Goal: Task Accomplishment & Management: Manage account settings

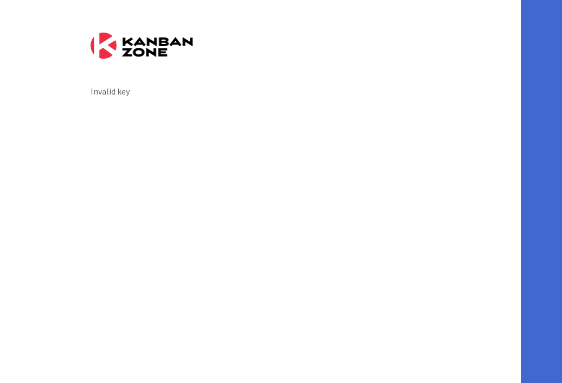
click at [215, 104] on div "Invalid key" at bounding box center [260, 191] width 521 height 383
drag, startPoint x: 599, startPoint y: -25, endPoint x: 1055, endPoint y: -98, distance: 461.6
click at [562, 0] on html "Invalid key" at bounding box center [281, 191] width 562 height 383
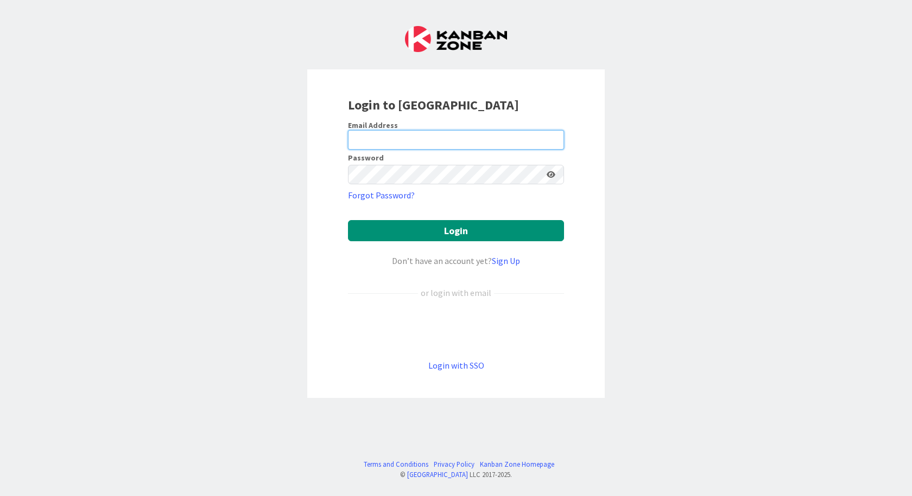
click at [419, 143] on input "email" at bounding box center [456, 140] width 216 height 20
click at [362, 139] on input "email" at bounding box center [456, 140] width 216 height 20
click at [369, 197] on link "Forgot Password?" at bounding box center [381, 195] width 67 height 13
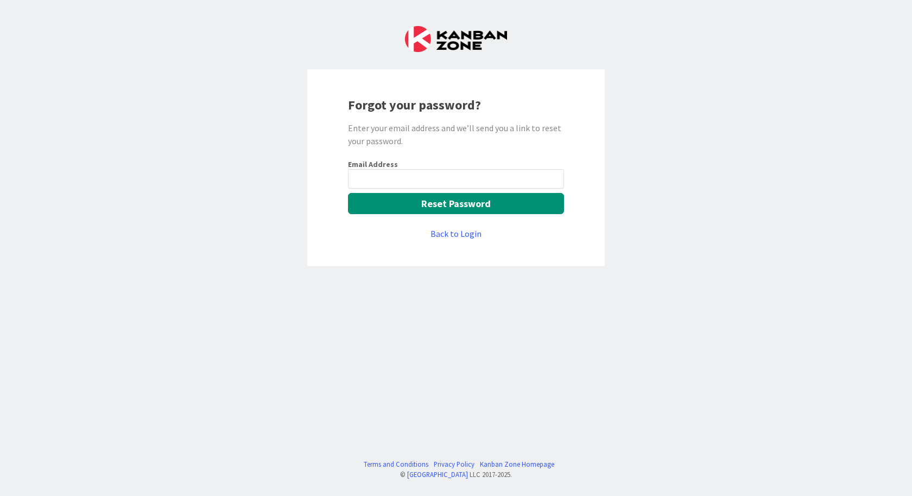
click at [396, 176] on input "email" at bounding box center [456, 179] width 216 height 20
type input "bbowen@gwtrust.law"
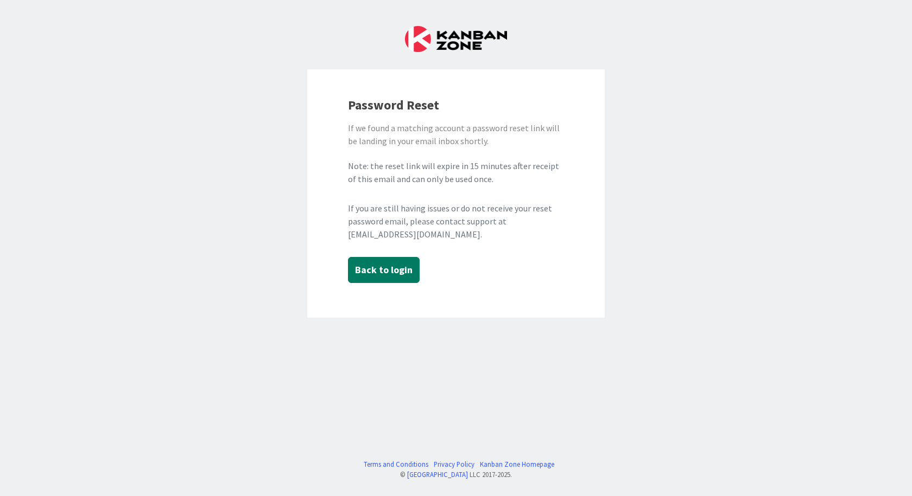
click at [374, 267] on button "Back to login" at bounding box center [384, 270] width 72 height 26
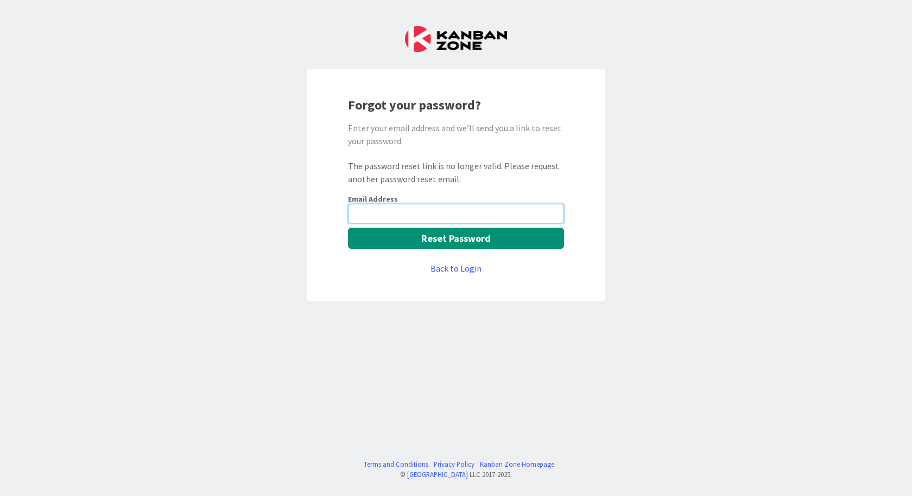
click at [477, 210] on input "email" at bounding box center [456, 214] width 216 height 20
type input "[EMAIL_ADDRESS][DOMAIN_NAME]"
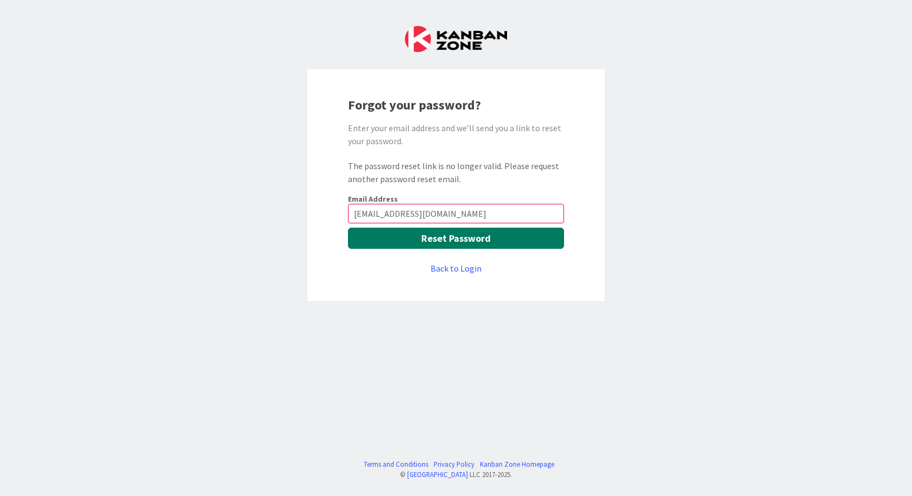
click at [470, 238] on button "Reset Password" at bounding box center [456, 238] width 216 height 21
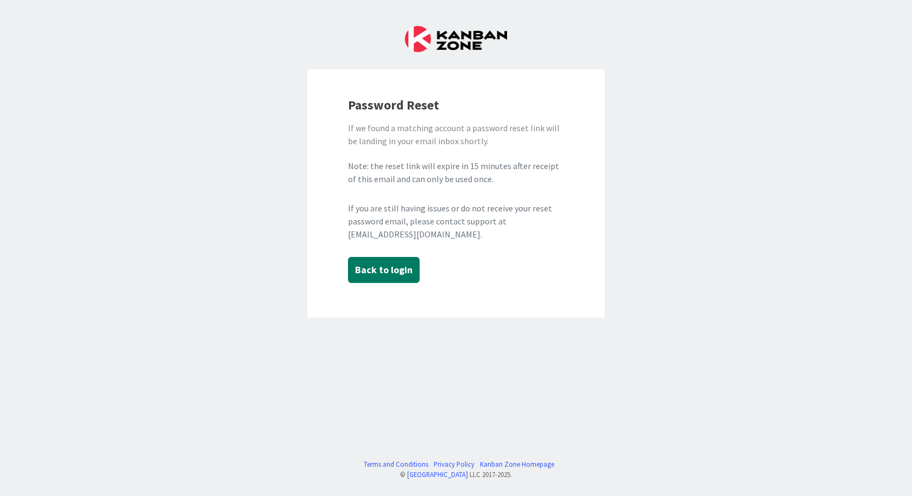
click at [397, 271] on button "Back to login" at bounding box center [384, 270] width 72 height 26
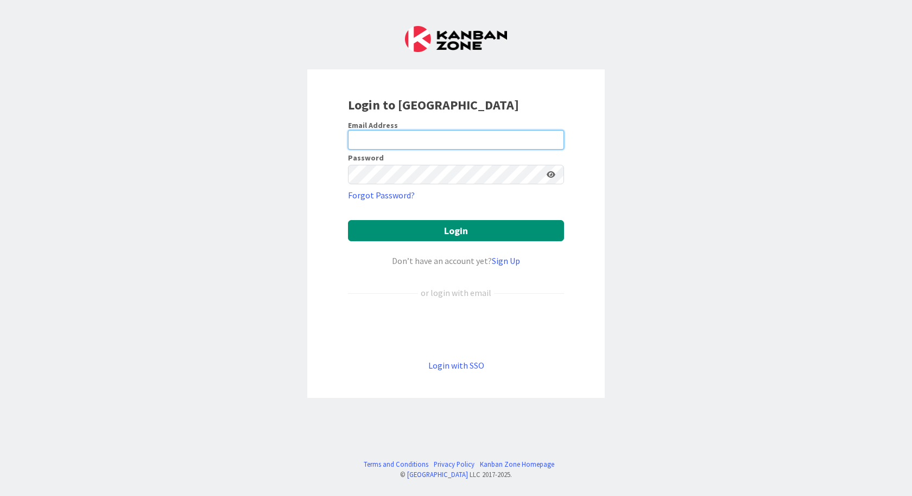
type input "[EMAIL_ADDRESS][DOMAIN_NAME]"
click at [552, 171] on icon at bounding box center [550, 175] width 9 height 8
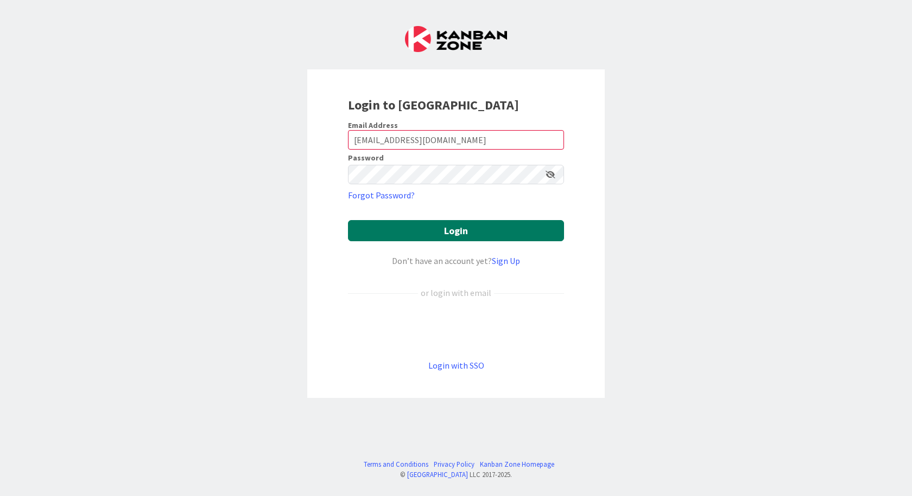
click at [521, 231] on button "Login" at bounding box center [456, 230] width 216 height 21
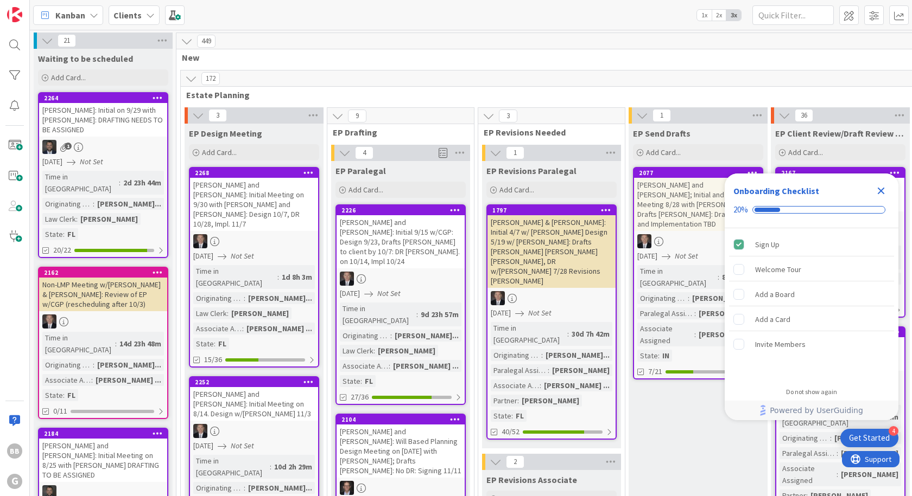
click at [882, 193] on icon "Close Checklist" at bounding box center [880, 191] width 7 height 7
